Goal: Browse casually

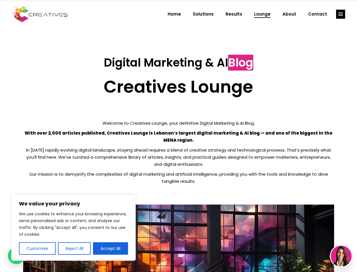
click at [178, 136] on p "With over 2,000 articles published, Creatives Lounge is Lebanon’s largest digit…" at bounding box center [178, 136] width 311 height 14
click at [37, 248] on button "Customise" at bounding box center [37, 248] width 37 height 12
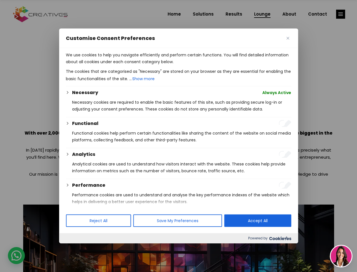
click at [74, 248] on div at bounding box center [178, 136] width 357 height 272
click at [111, 65] on p "We use cookies to help you navigate efficiently and perform certain functions. …" at bounding box center [178, 58] width 225 height 14
click at [341, 14] on div at bounding box center [178, 136] width 357 height 272
click at [341, 256] on img at bounding box center [341, 255] width 21 height 21
